Goal: Answer question/provide support: Share knowledge or assist other users

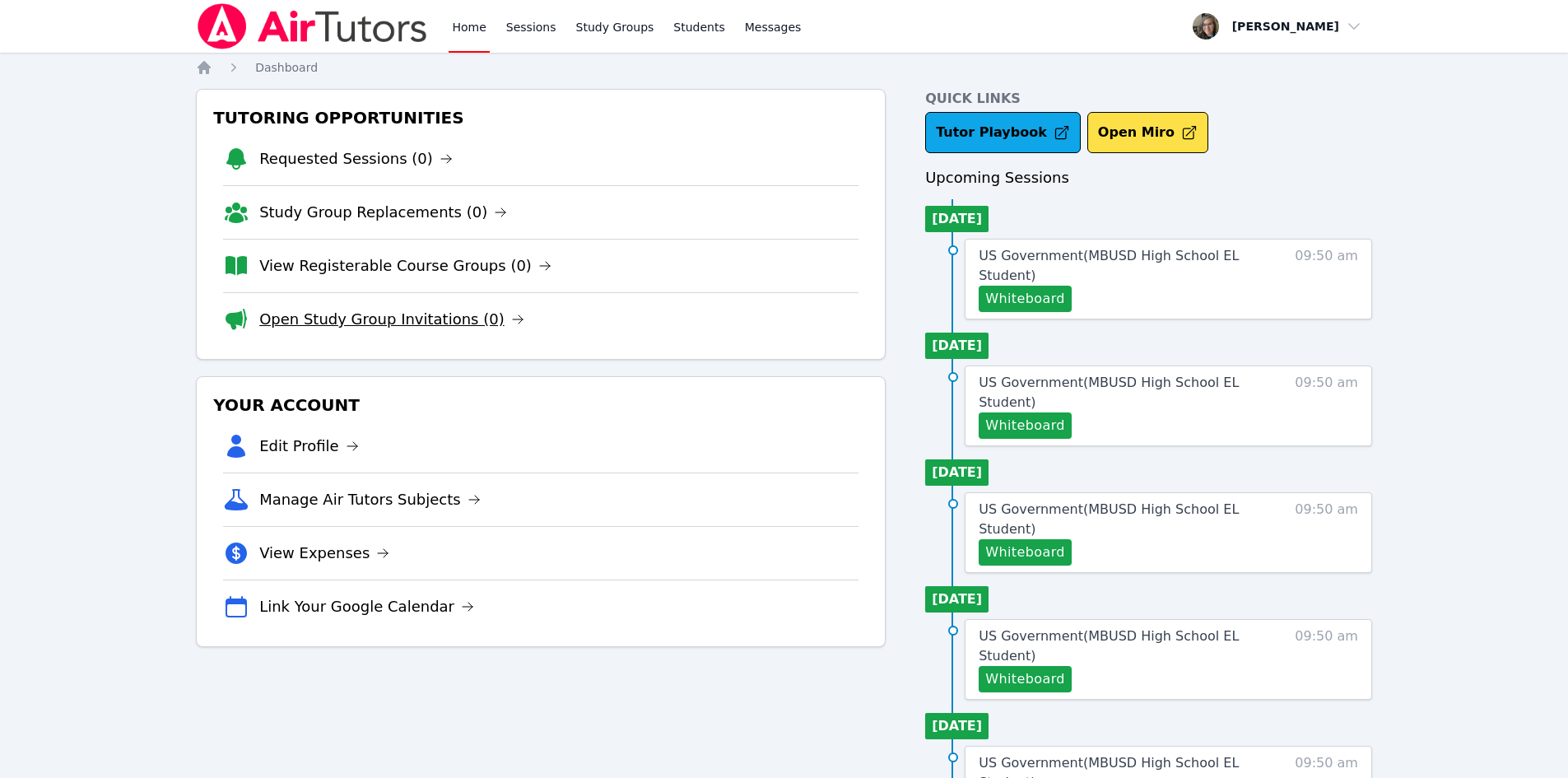
click at [388, 323] on link "Open Study Group Invitations (0)" at bounding box center [392, 320] width 265 height 23
click at [1045, 298] on span "Join Now" at bounding box center [1029, 299] width 88 height 20
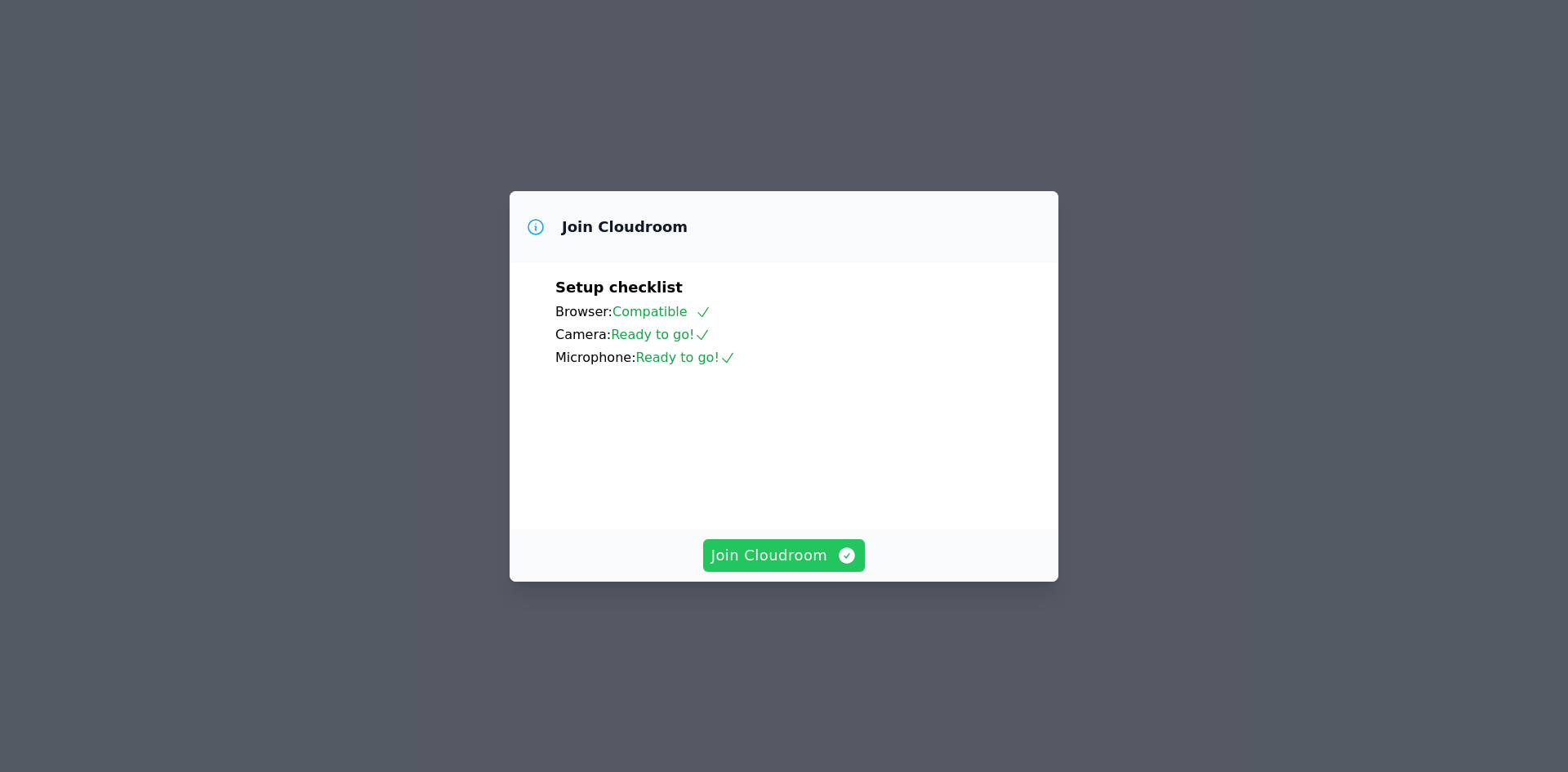
click at [792, 567] on span "Join Cloudroom" at bounding box center [784, 556] width 146 height 23
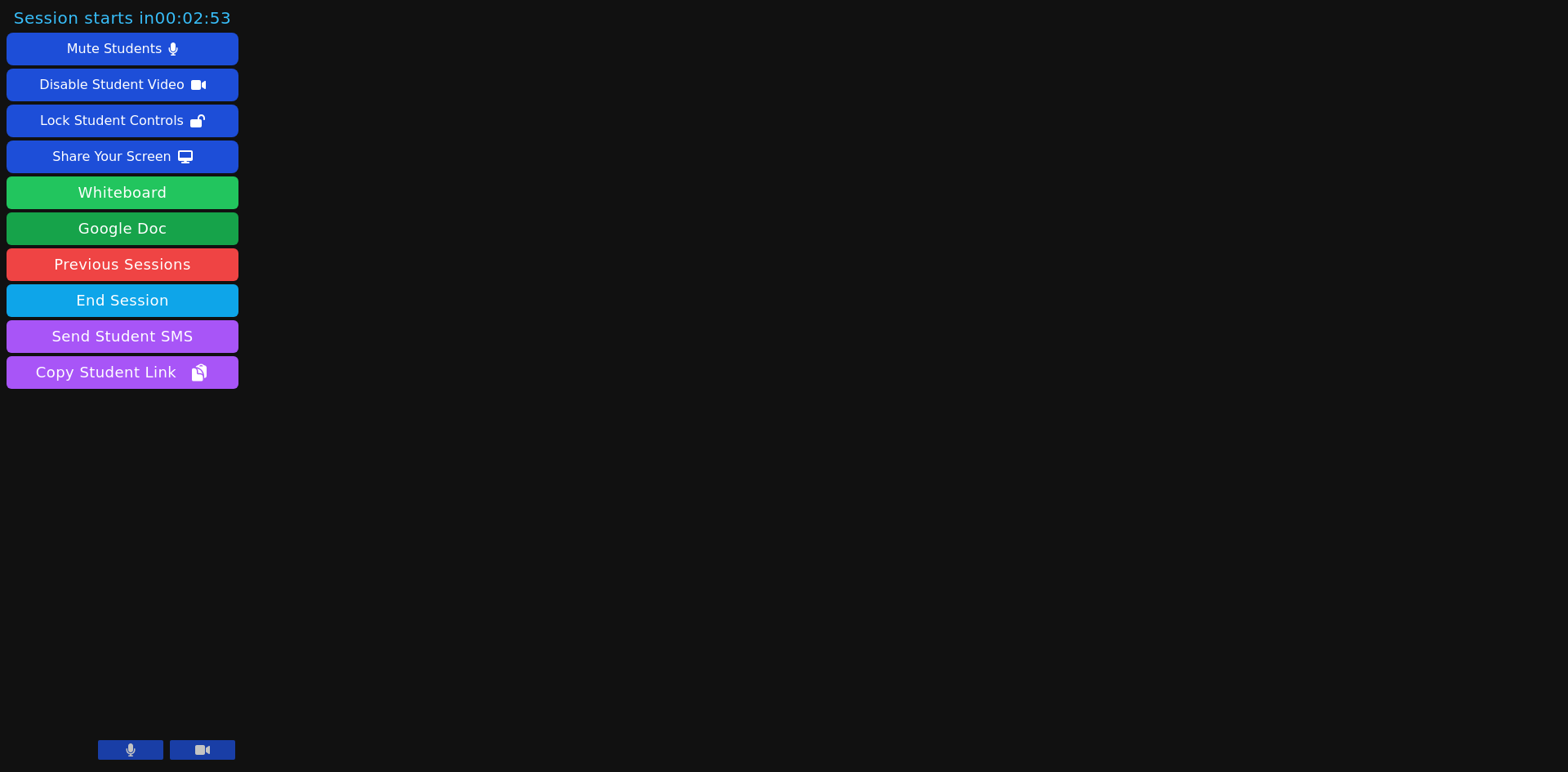
click at [124, 190] on button "Whiteboard" at bounding box center [123, 193] width 232 height 33
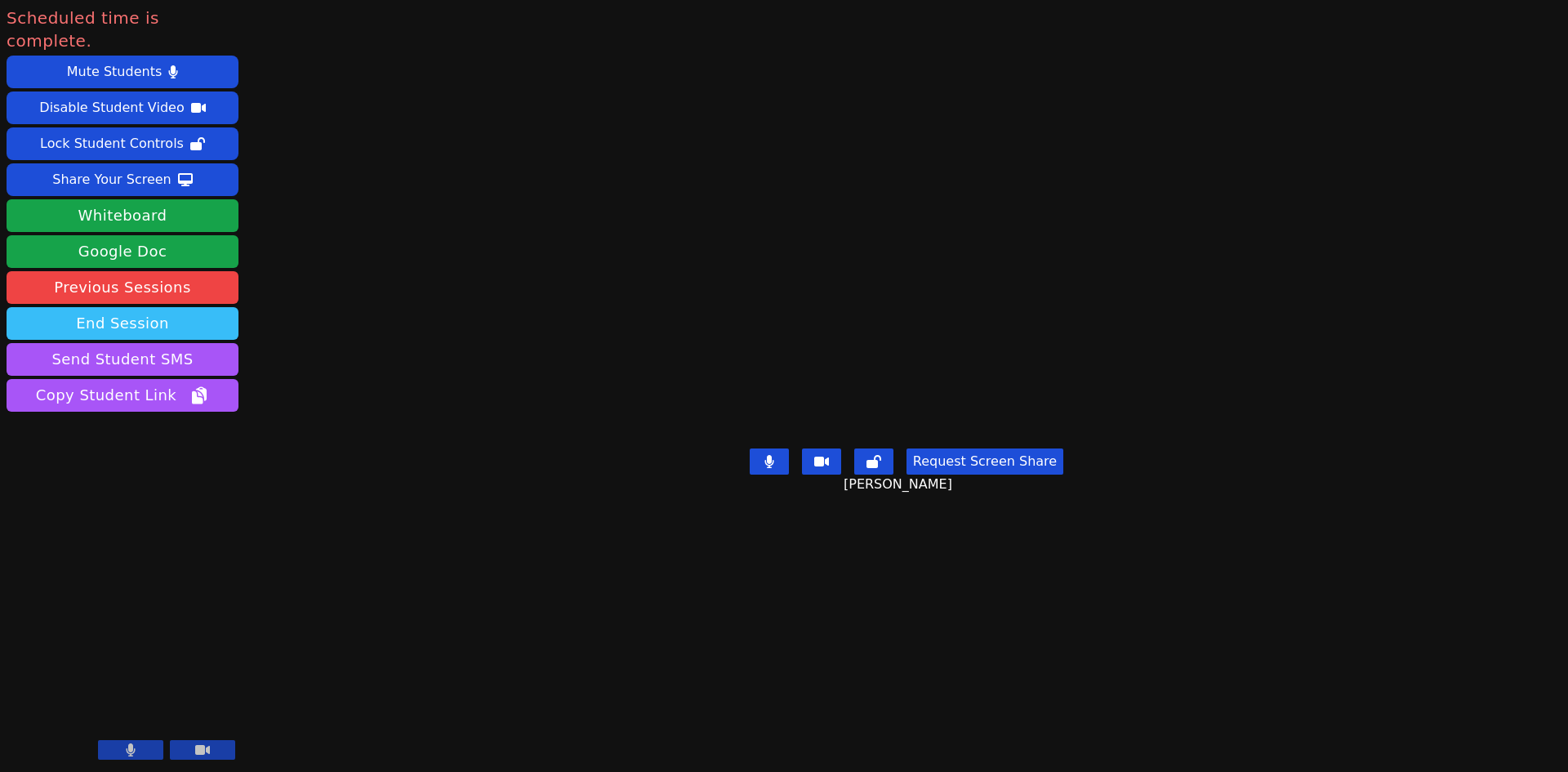
click at [110, 308] on button "End Session" at bounding box center [123, 324] width 232 height 33
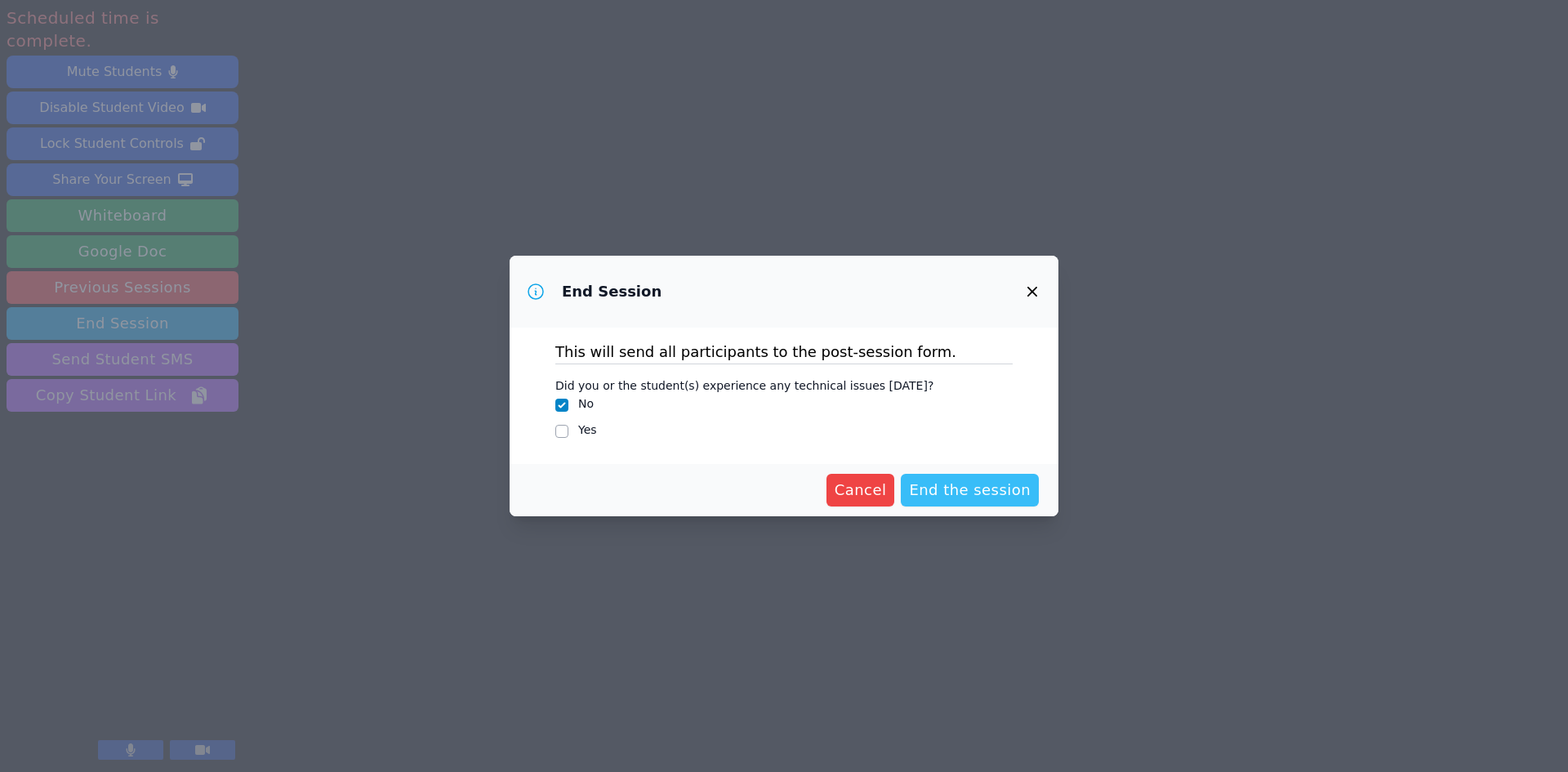
click at [970, 495] on span "End the session" at bounding box center [970, 490] width 122 height 23
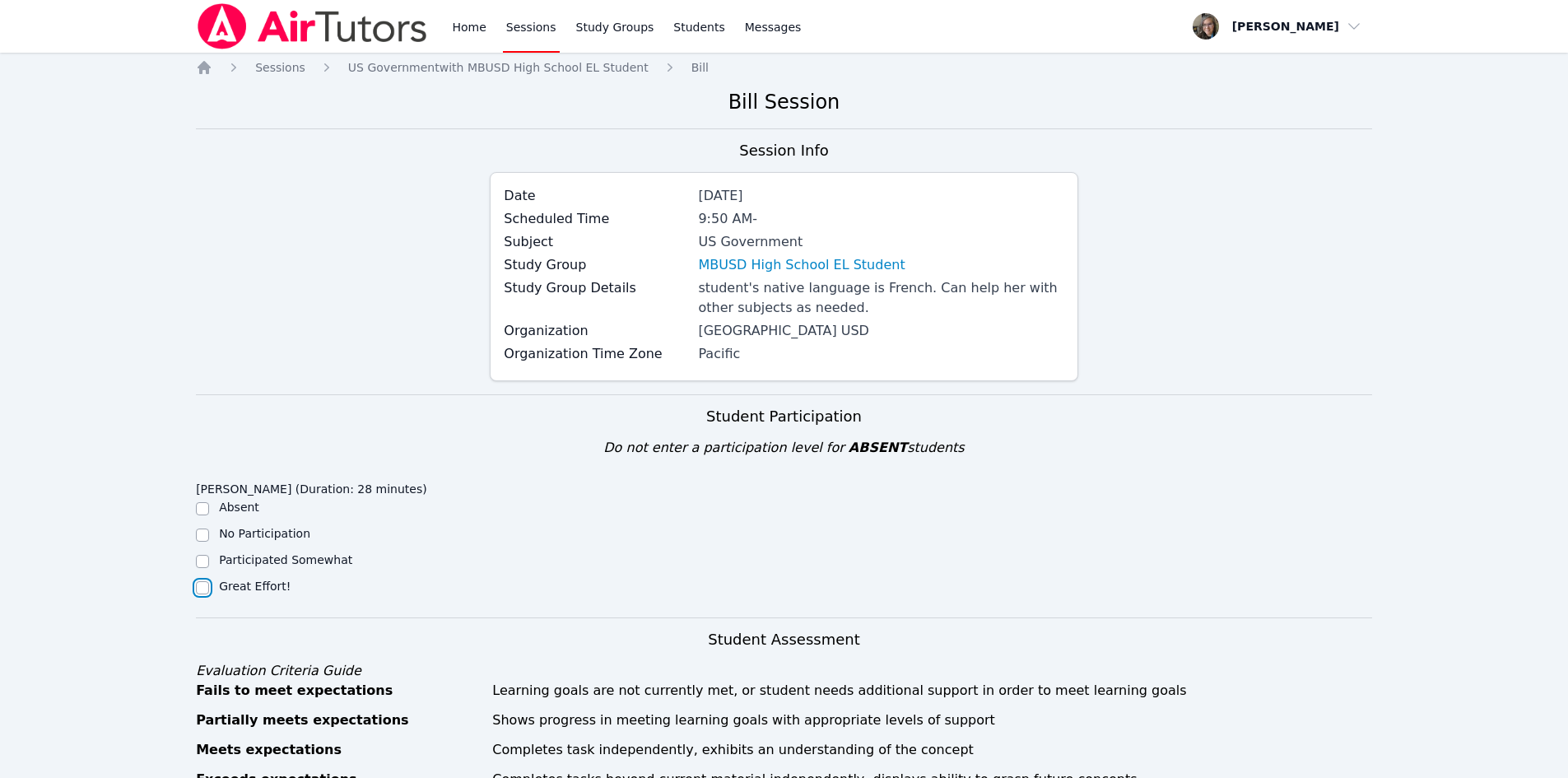
click at [203, 590] on input "Great Effort!" at bounding box center [203, 588] width 13 height 13
checkbox input "true"
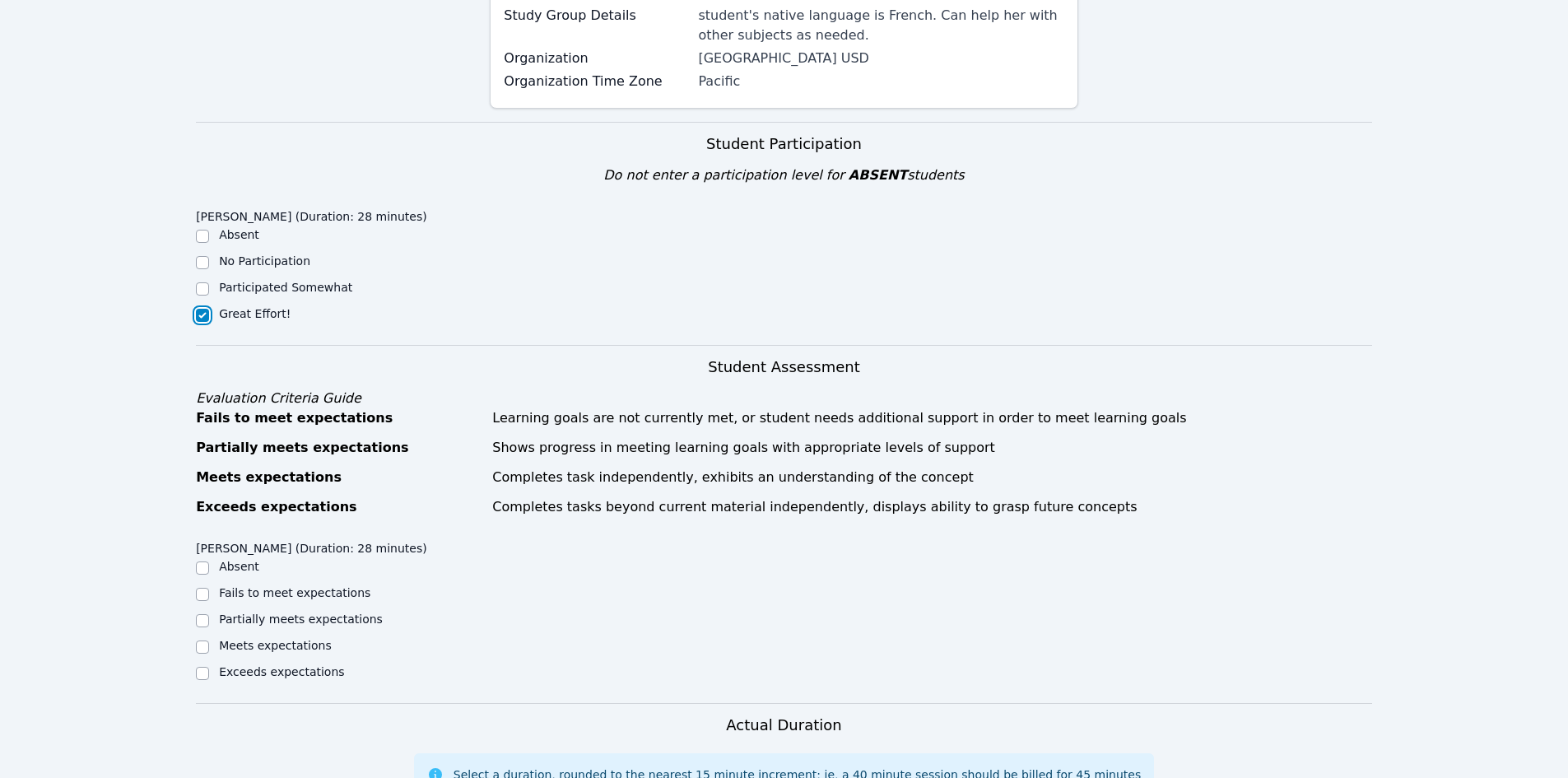
scroll to position [329, 0]
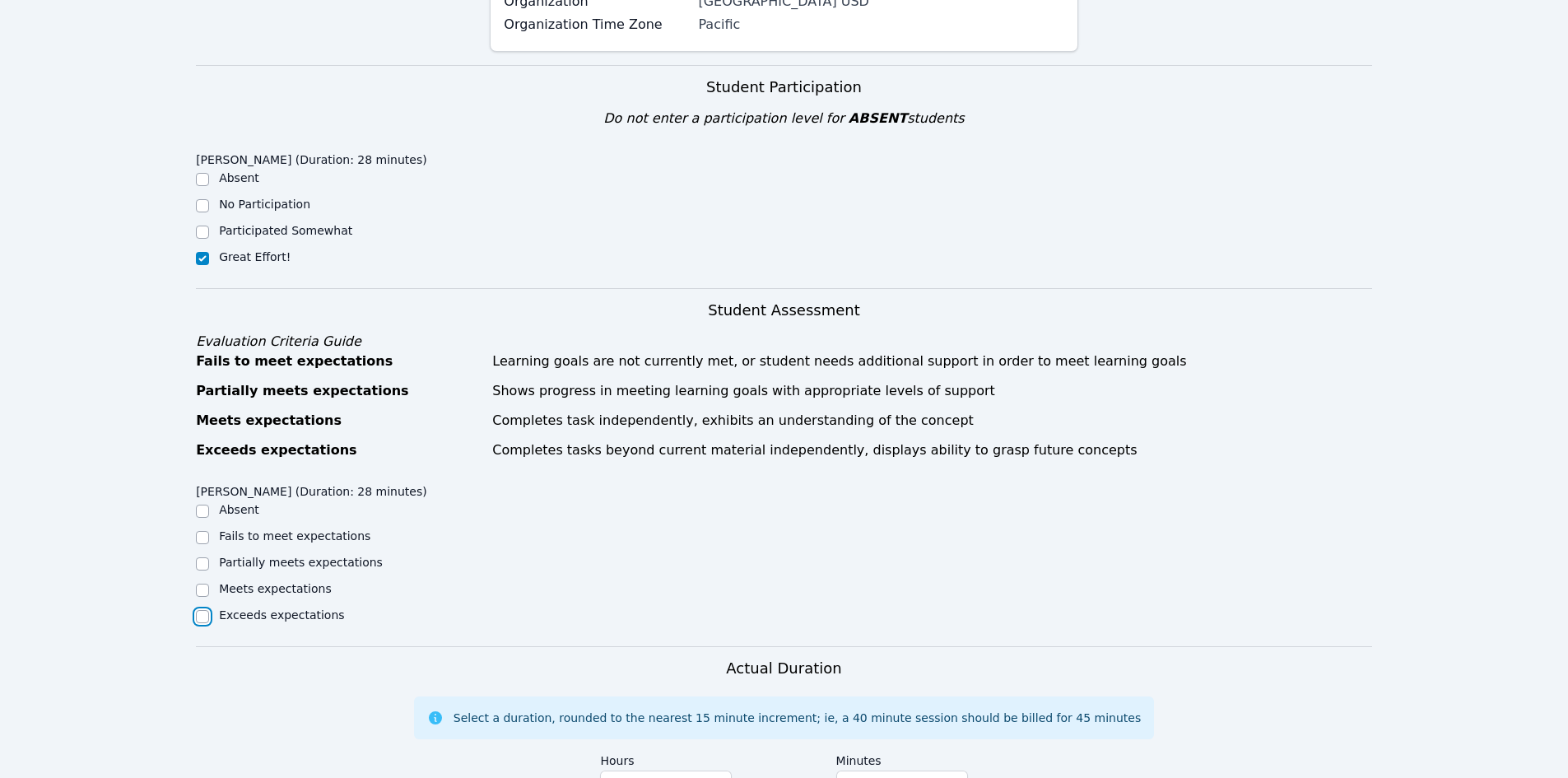
click at [200, 616] on input "Exceeds expectations" at bounding box center [203, 617] width 13 height 13
checkbox input "true"
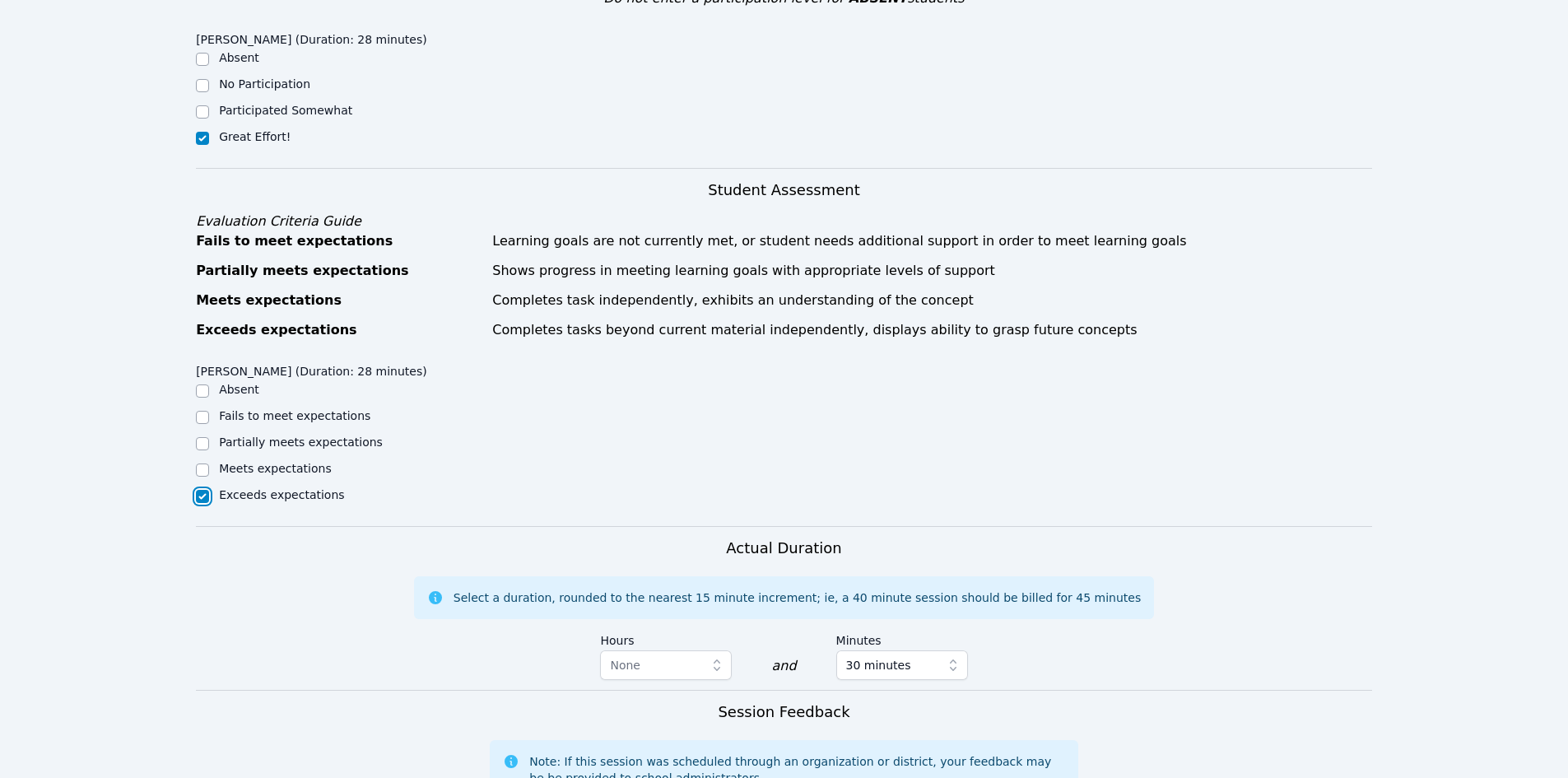
scroll to position [659, 0]
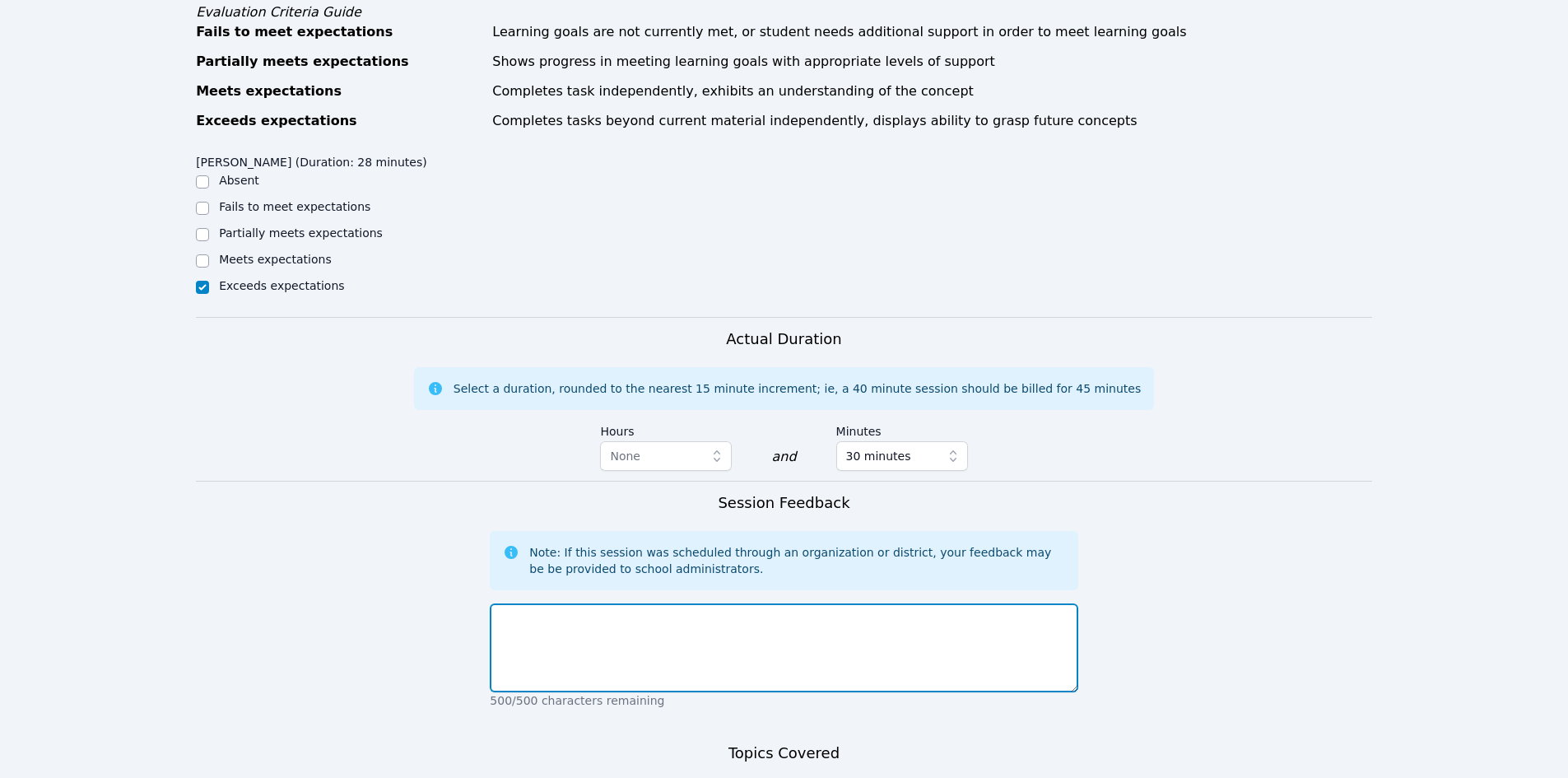
drag, startPoint x: 687, startPoint y: 634, endPoint x: 702, endPoint y: 632, distance: 15.1
click at [687, 635] on textarea at bounding box center [784, 648] width 588 height 88
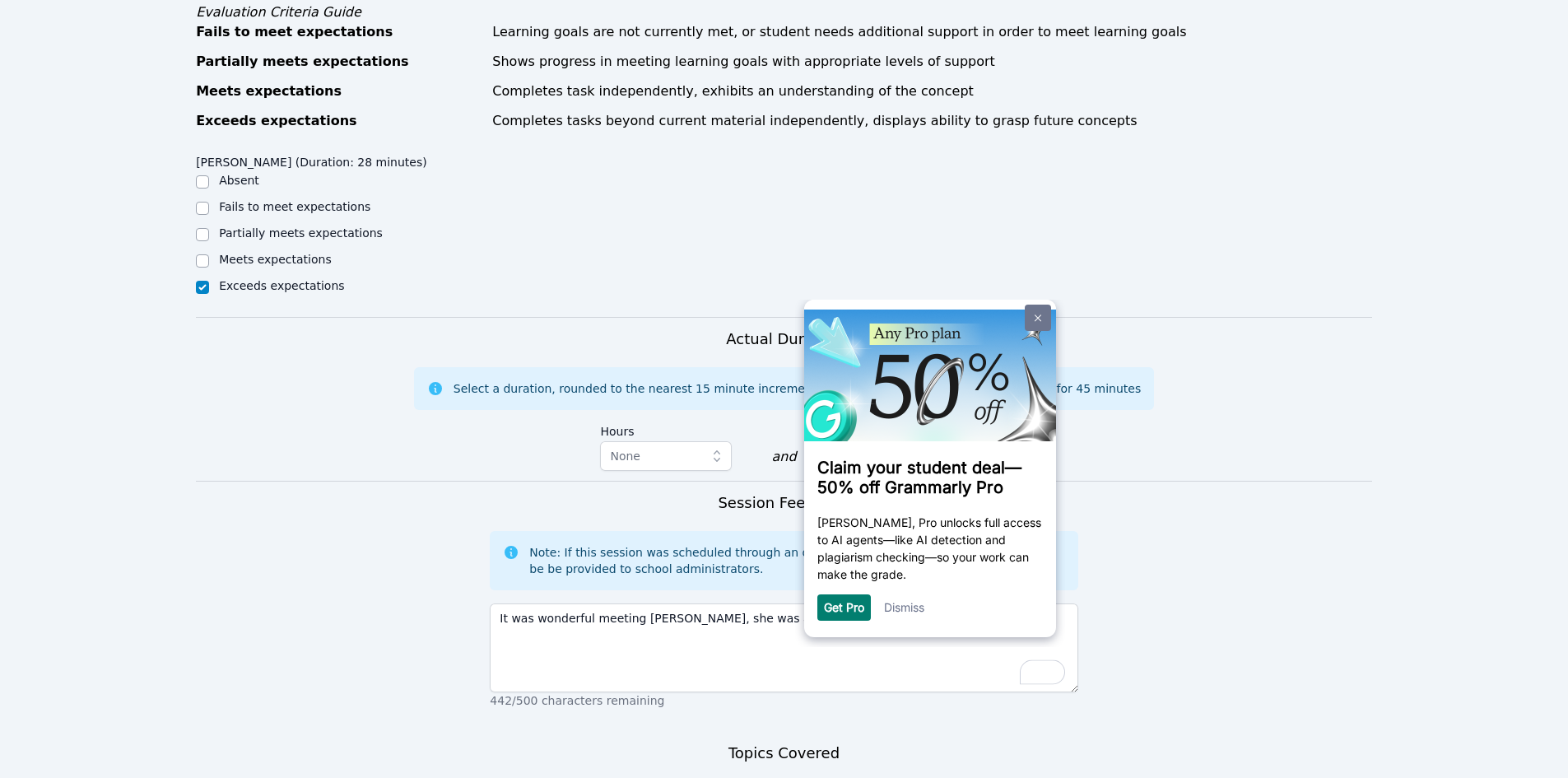
click at [1038, 322] on link at bounding box center [1037, 318] width 27 height 27
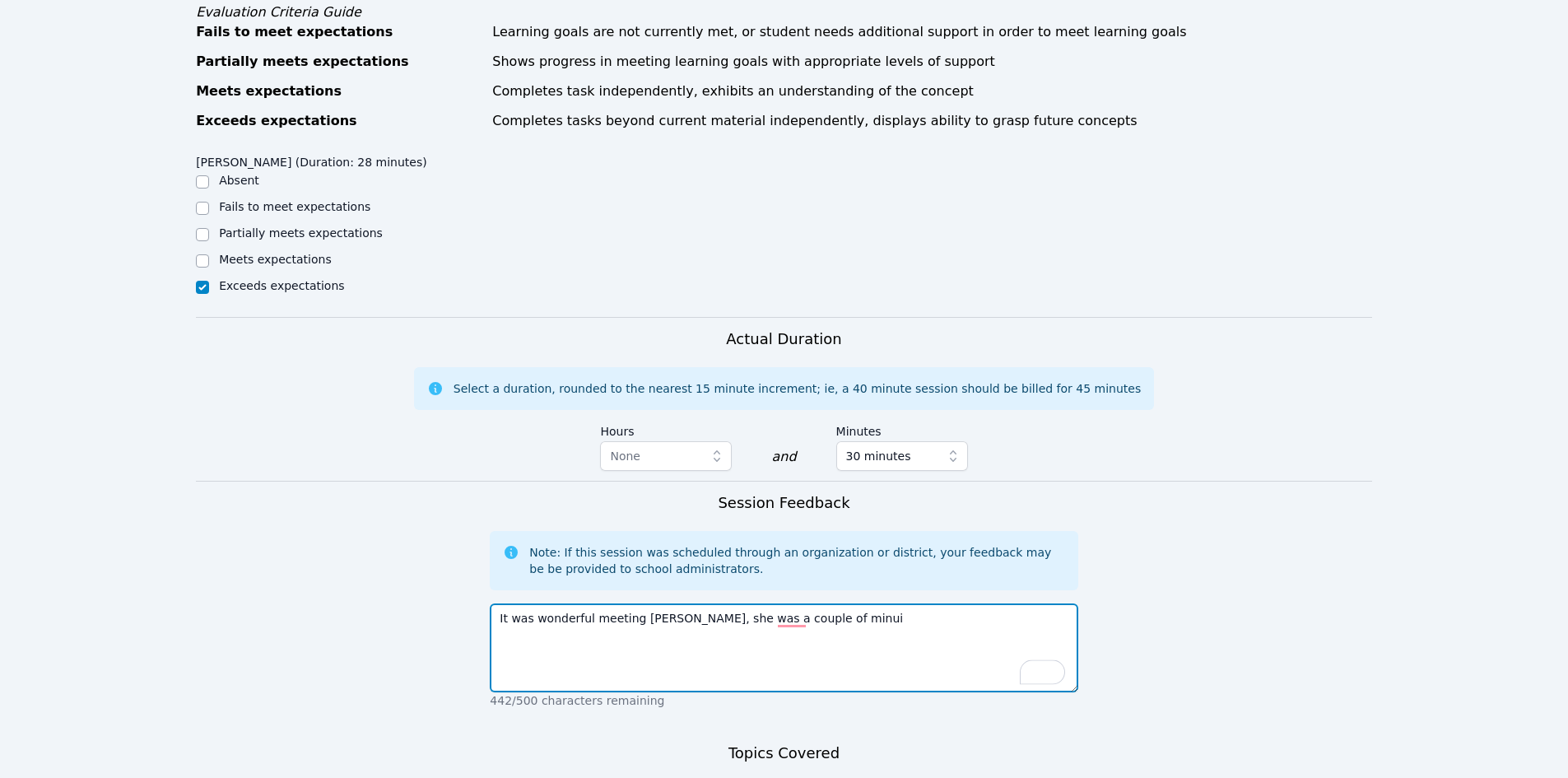
click at [879, 607] on textarea "It was wonderful meeting Shanna, she was a couple of minui" at bounding box center [784, 648] width 588 height 88
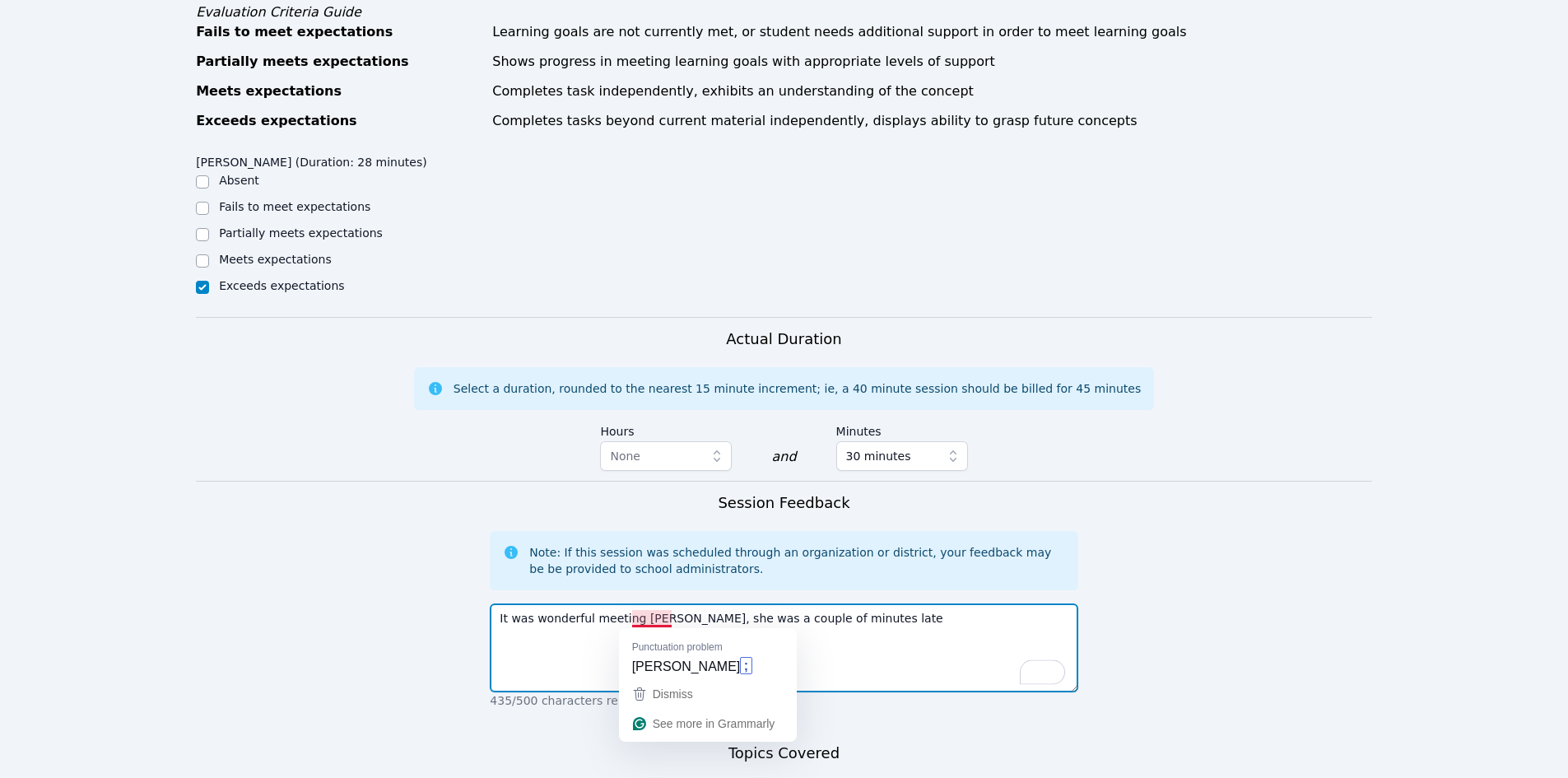
click at [679, 618] on textarea "It was wonderful meeting Shanna, she was a couple of minutes late" at bounding box center [784, 648] width 588 height 88
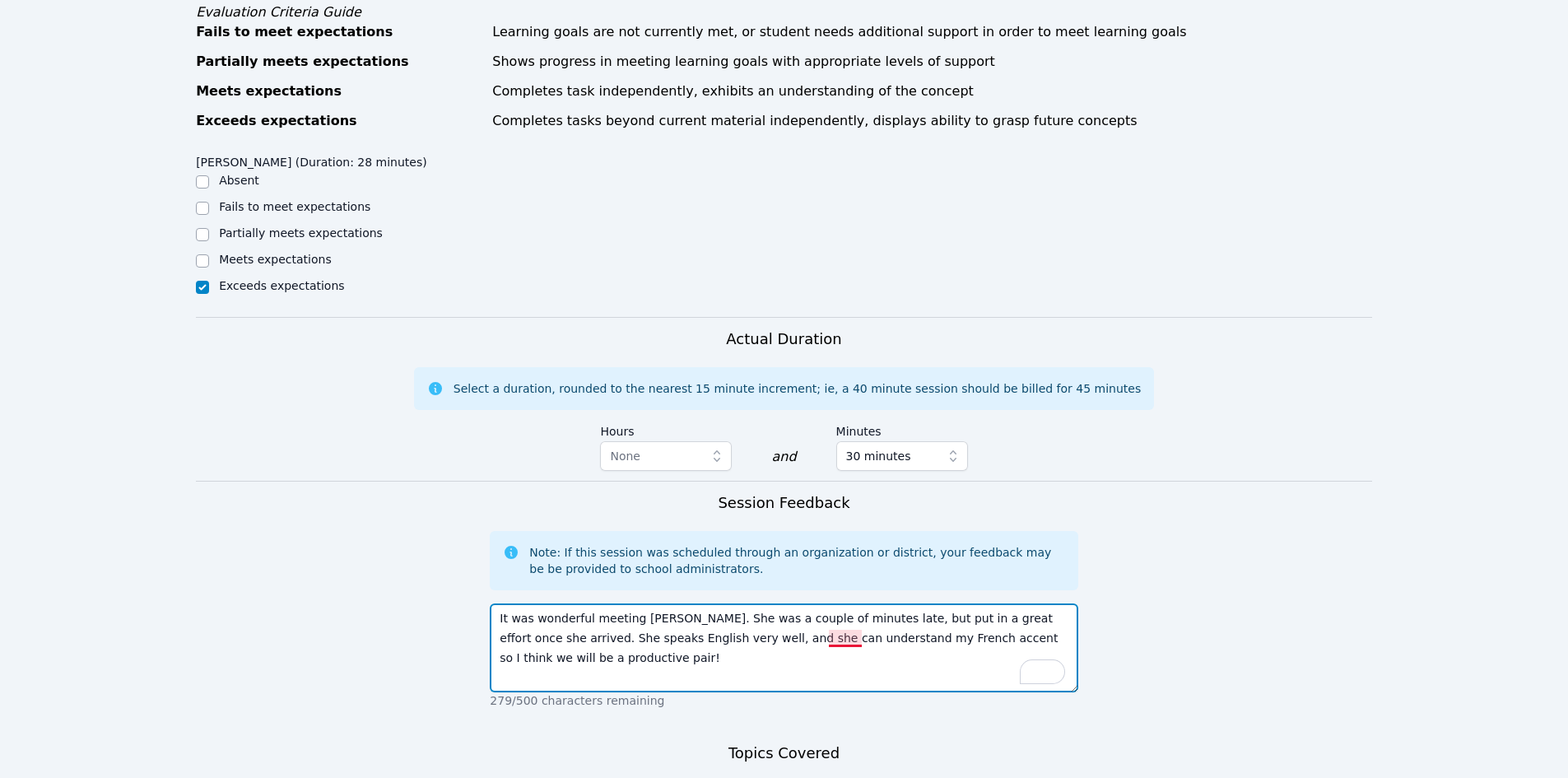
click at [855, 644] on textarea "It was wonderful meeting Shanna. She was a couple of minutes late, but put in a…" at bounding box center [784, 648] width 588 height 88
click at [862, 639] on textarea "It was wonderful meeting Shanna. She was a couple of minutes late, but put in a…" at bounding box center [784, 648] width 588 height 88
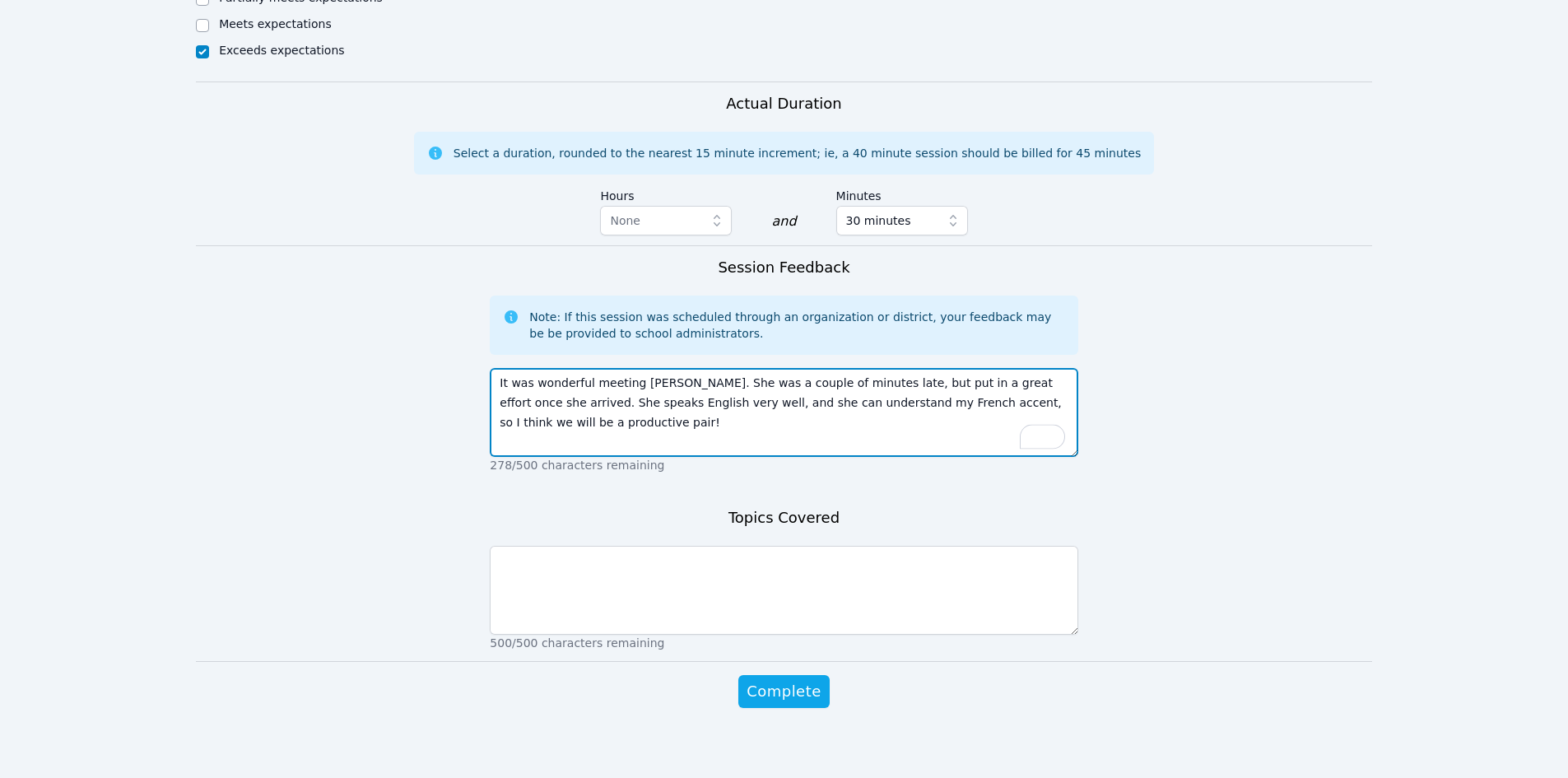
scroll to position [904, 0]
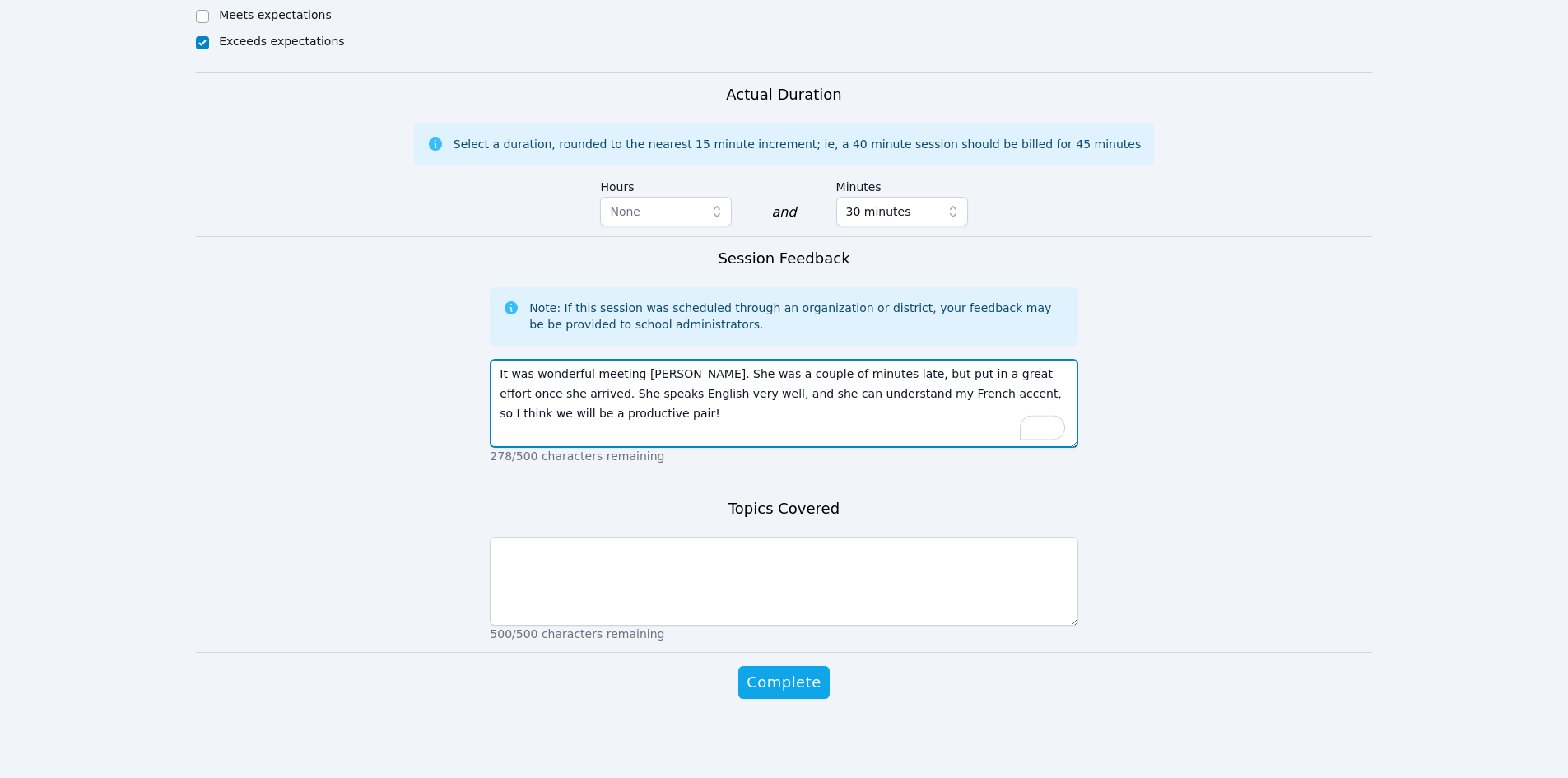
type textarea "It was wonderful meeting Shanna. She was a couple of minutes late, but put in a…"
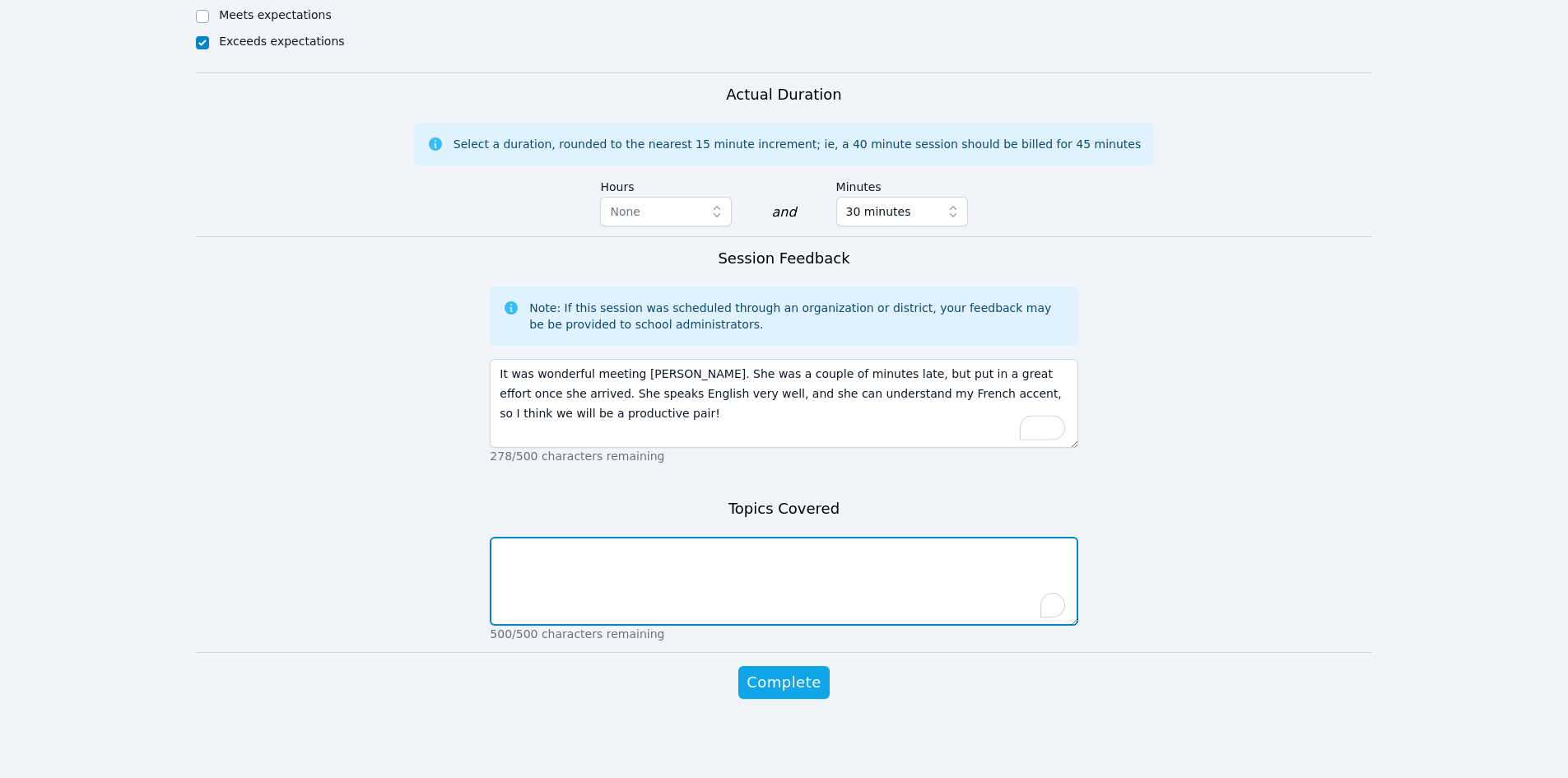
click at [733, 578] on textarea "To enrich screen reader interactions, please activate Accessibility in Grammarl…" at bounding box center [784, 580] width 588 height 88
type textarea "Gett-to-know-you, tools in Miro board"
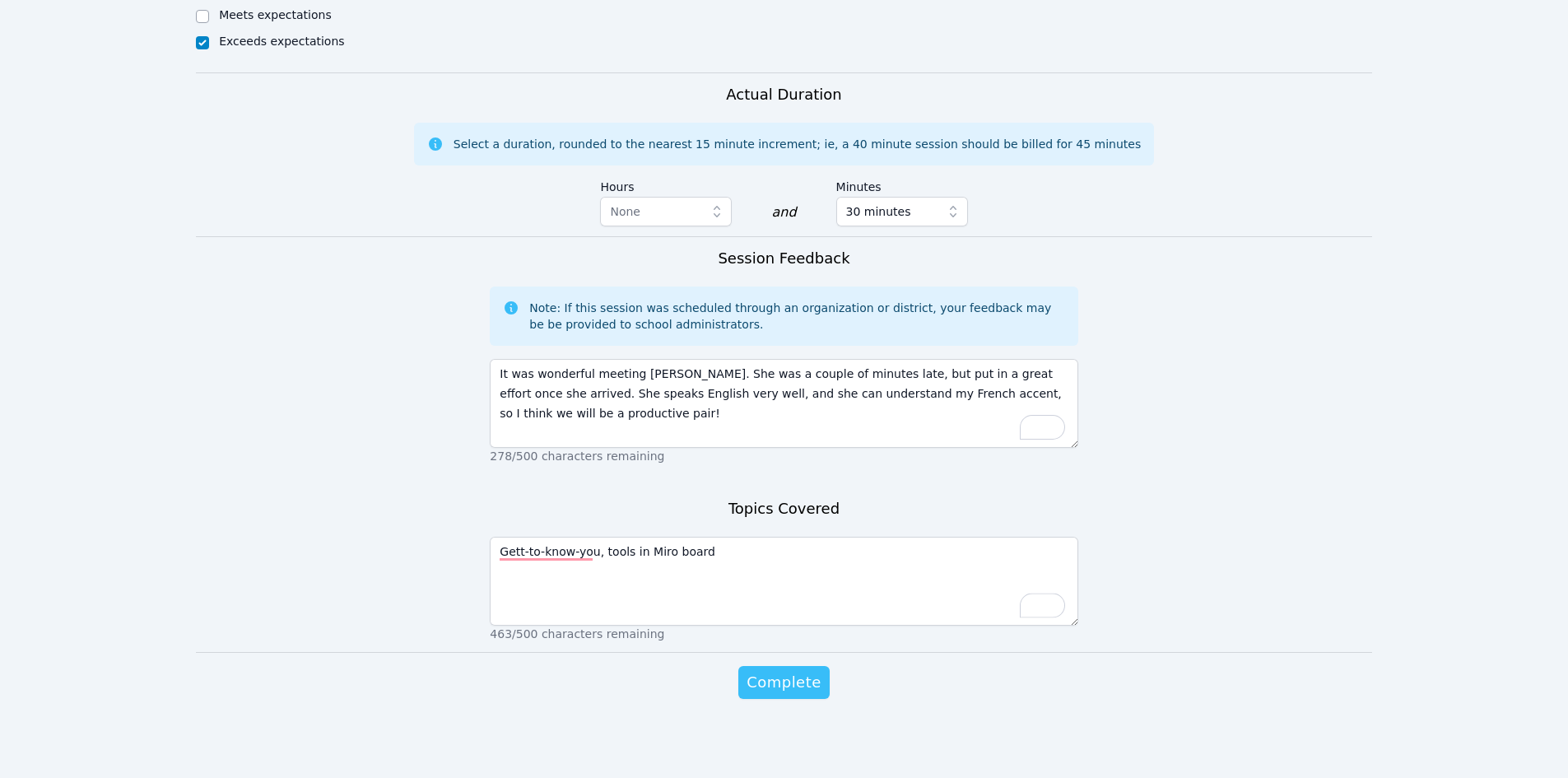
click at [795, 686] on span "Complete" at bounding box center [784, 683] width 74 height 23
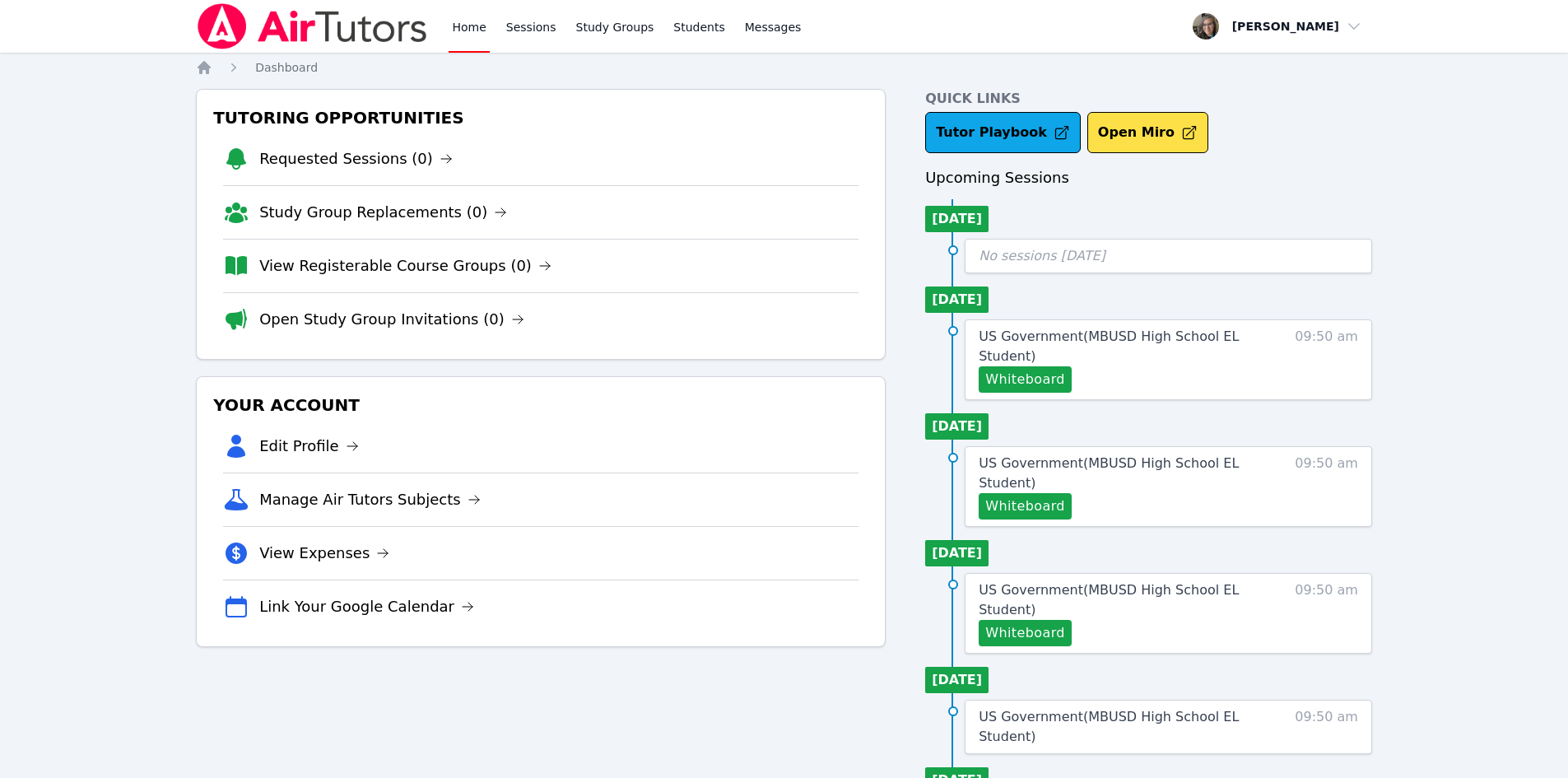
click at [157, 419] on div "Home Sessions Study Groups Students Messages Open user menu Kristy Eden Open ma…" at bounding box center [784, 698] width 1568 height 1396
click at [358, 312] on link "Open Study Group Invitations (0)" at bounding box center [392, 320] width 265 height 23
